Goal: Transaction & Acquisition: Obtain resource

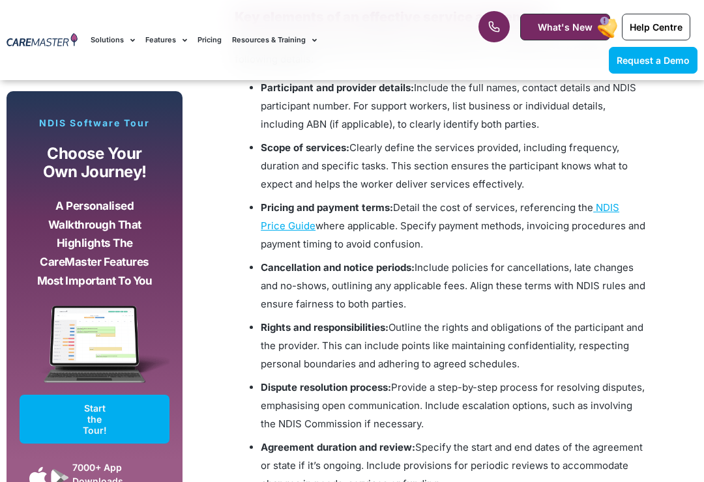
scroll to position [1351, 0]
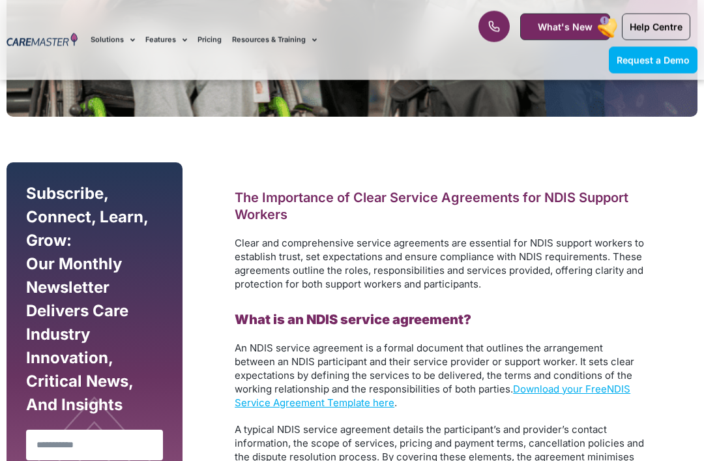
scroll to position [604, 0]
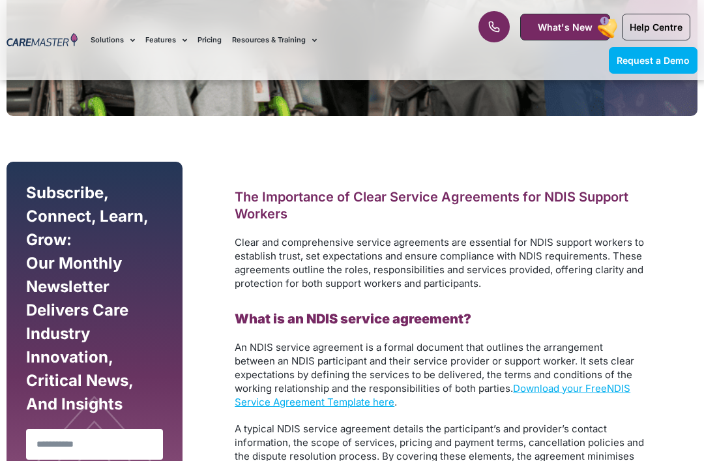
click at [360, 405] on link "NDIS Service Agreement Template here" at bounding box center [433, 395] width 396 height 26
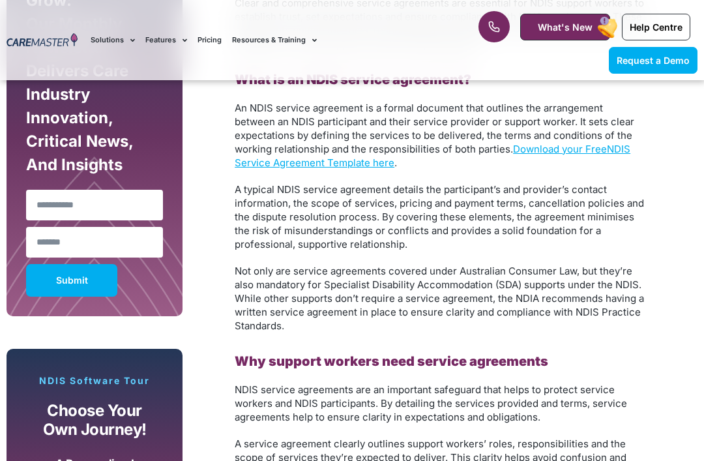
scroll to position [845, 0]
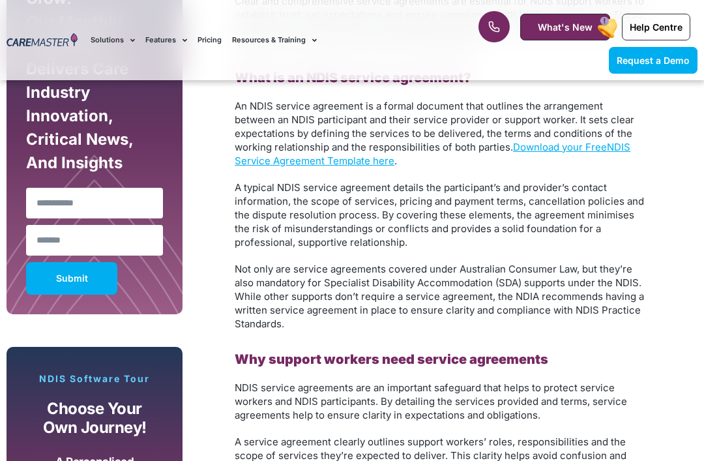
click at [570, 149] on link "Download your Free" at bounding box center [560, 147] width 94 height 12
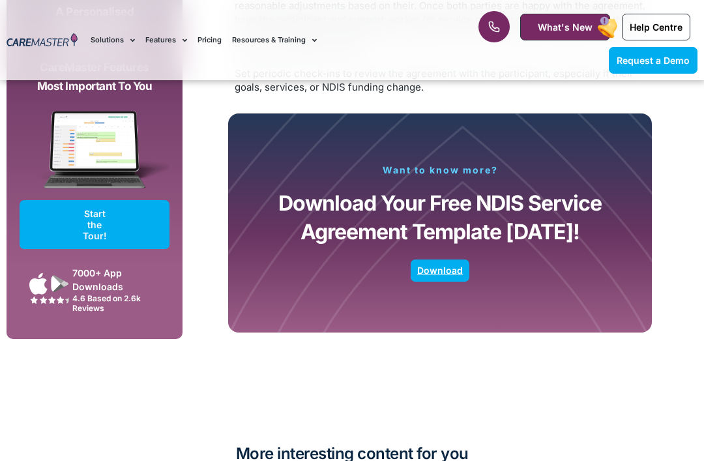
scroll to position [2497, 0]
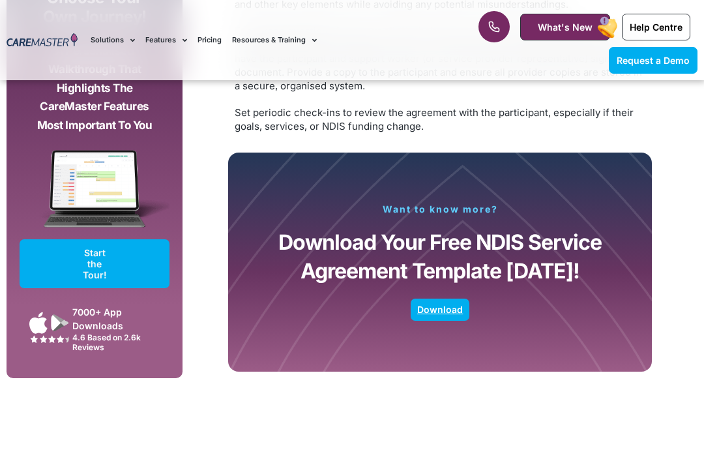
click at [443, 306] on span "Download" at bounding box center [440, 309] width 46 height 7
